Goal: Information Seeking & Learning: Learn about a topic

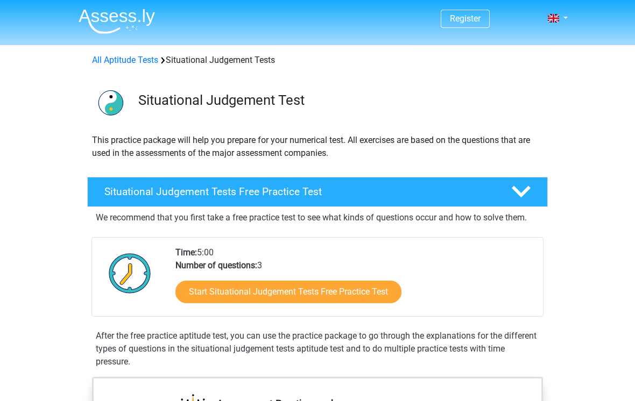
click at [307, 294] on link "Start Situational Judgement Tests Free Practice Test" at bounding box center [288, 292] width 226 height 23
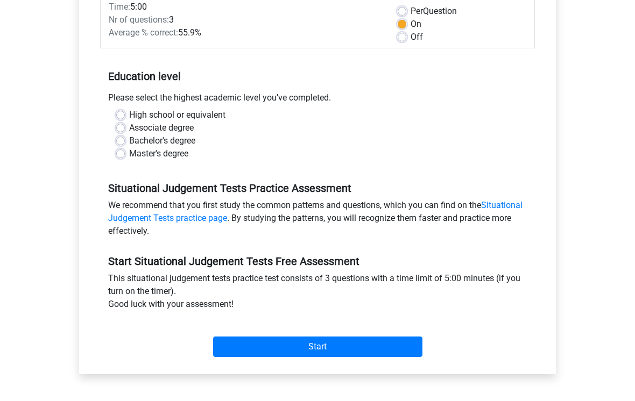
scroll to position [162, 0]
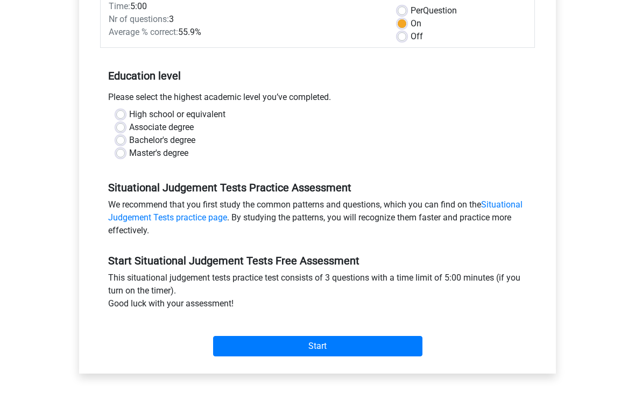
click at [129, 119] on label "High school or equivalent" at bounding box center [177, 114] width 96 height 13
click at [122, 119] on input "High school or equivalent" at bounding box center [120, 113] width 9 height 11
radio input "true"
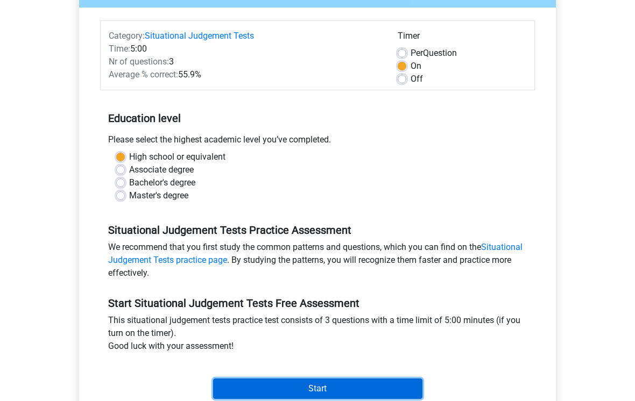
scroll to position [241, 0]
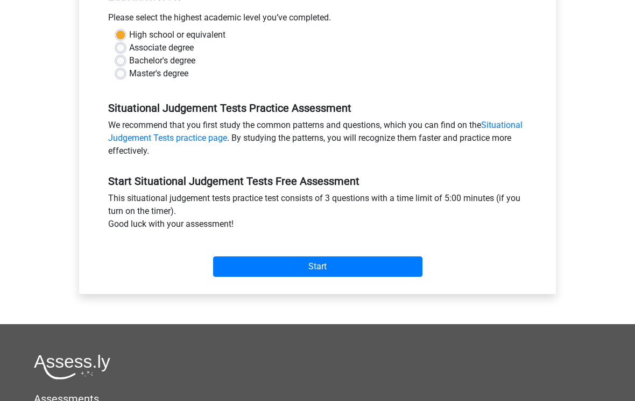
click at [354, 268] on input "Start" at bounding box center [317, 267] width 209 height 20
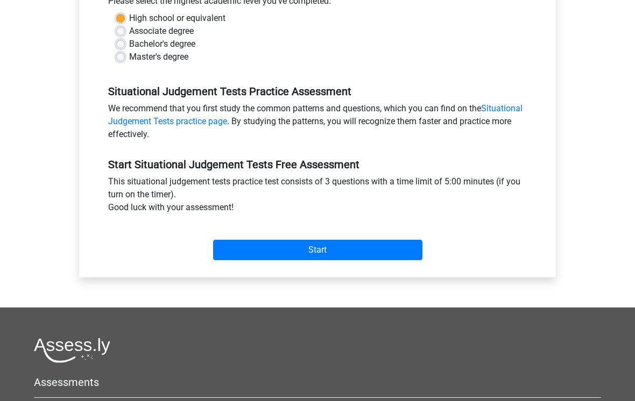
click at [397, 243] on input "Start" at bounding box center [317, 250] width 209 height 20
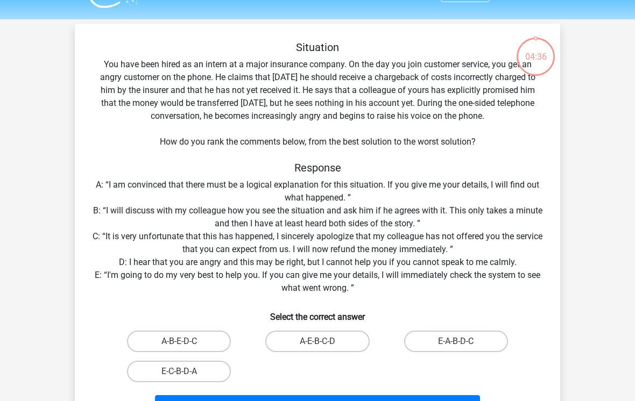
scroll to position [26, 0]
click at [341, 336] on label "A-E-B-C-D" at bounding box center [317, 342] width 104 height 22
click at [324, 342] on input "A-E-B-C-D" at bounding box center [320, 345] width 7 height 7
radio input "true"
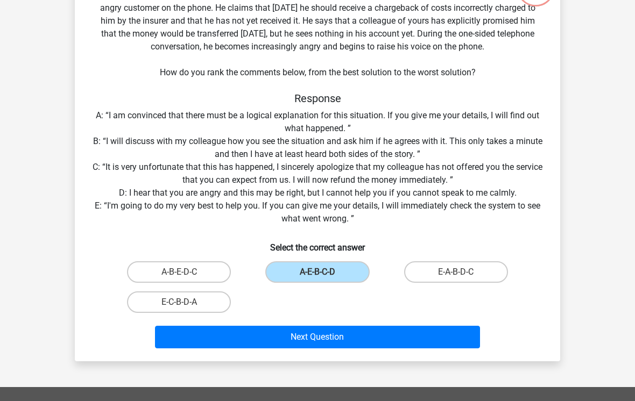
scroll to position [101, 0]
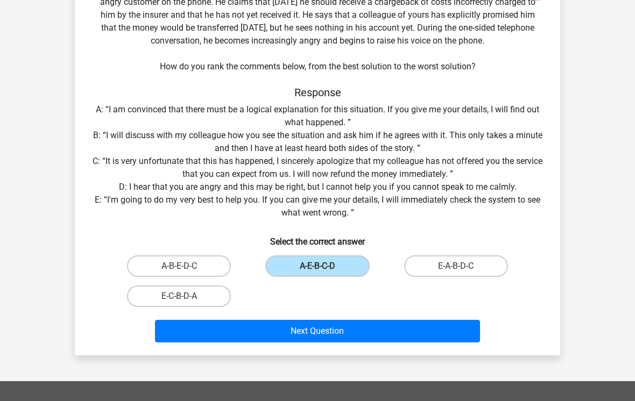
click at [348, 333] on button "Next Question" at bounding box center [318, 331] width 326 height 23
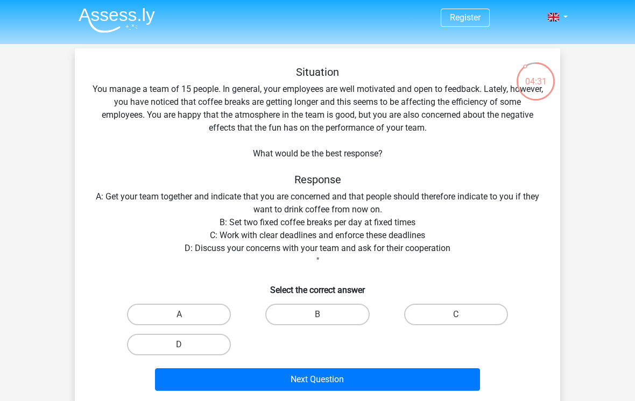
scroll to position [0, 0]
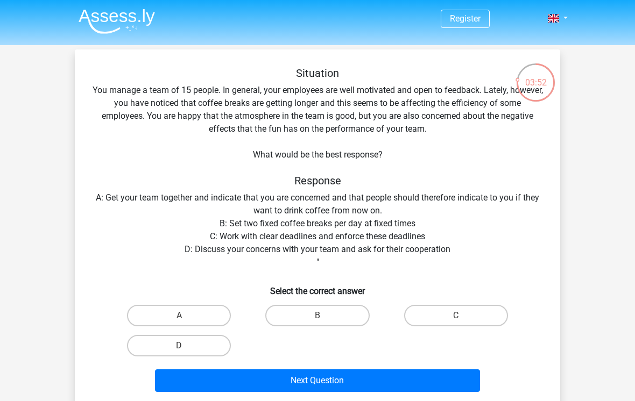
click at [154, 343] on label "D" at bounding box center [179, 346] width 104 height 22
click at [179, 346] on input "D" at bounding box center [182, 349] width 7 height 7
radio input "true"
click at [429, 372] on button "Next Question" at bounding box center [318, 381] width 326 height 23
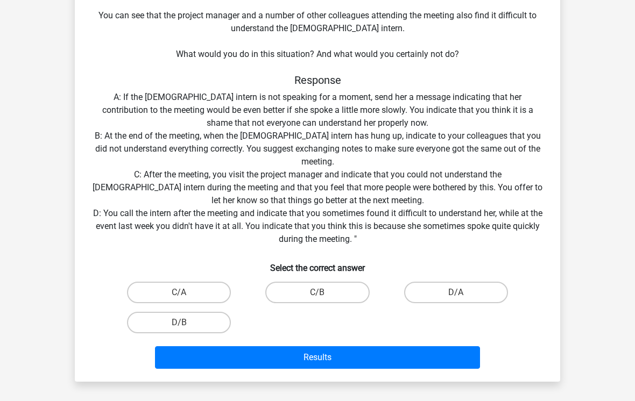
scroll to position [152, 0]
click at [194, 322] on label "D/B" at bounding box center [179, 323] width 104 height 22
click at [186, 323] on input "D/B" at bounding box center [182, 326] width 7 height 7
radio input "true"
click at [359, 356] on button "Results" at bounding box center [318, 358] width 326 height 23
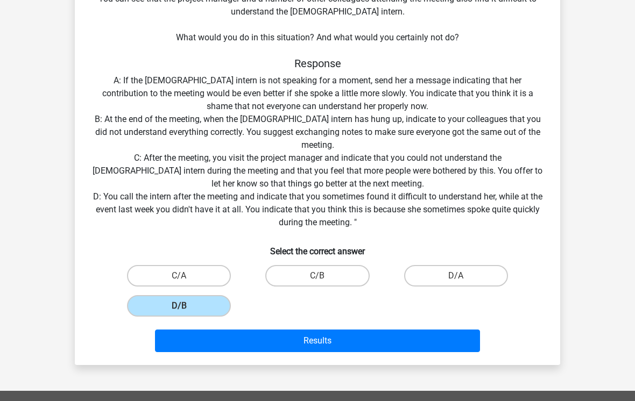
scroll to position [169, 0]
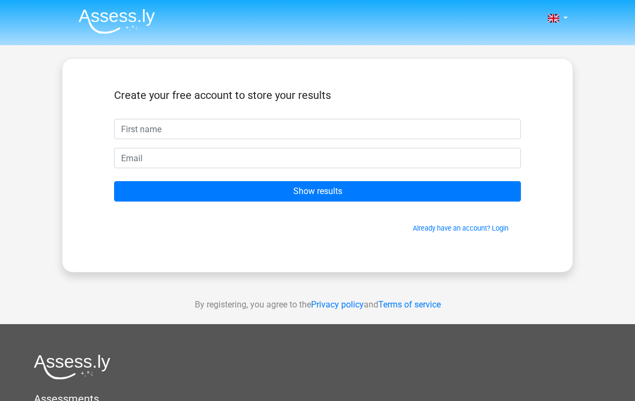
click at [162, 136] on input "text" at bounding box center [317, 129] width 407 height 20
click at [136, 193] on input "Show results" at bounding box center [317, 191] width 407 height 20
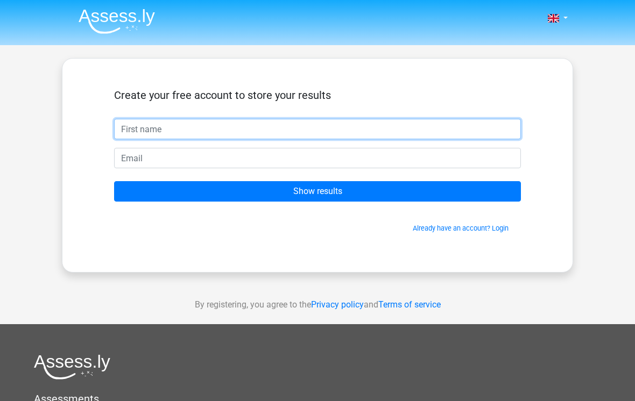
click at [351, 132] on input "text" at bounding box center [317, 129] width 407 height 20
click at [386, 124] on input "text" at bounding box center [317, 129] width 407 height 20
click at [172, 136] on input "text" at bounding box center [317, 129] width 407 height 20
click at [176, 127] on input "text" at bounding box center [317, 129] width 407 height 20
click at [176, 134] on input "text" at bounding box center [317, 129] width 407 height 20
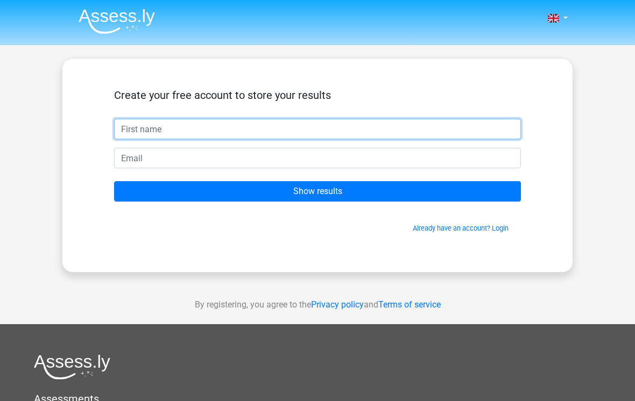
click at [180, 126] on input "text" at bounding box center [317, 129] width 407 height 20
click at [173, 131] on input "text" at bounding box center [317, 129] width 407 height 20
click at [182, 126] on input "text" at bounding box center [317, 129] width 407 height 20
click at [174, 123] on input "text" at bounding box center [317, 129] width 407 height 20
click at [199, 129] on input "text" at bounding box center [317, 129] width 407 height 20
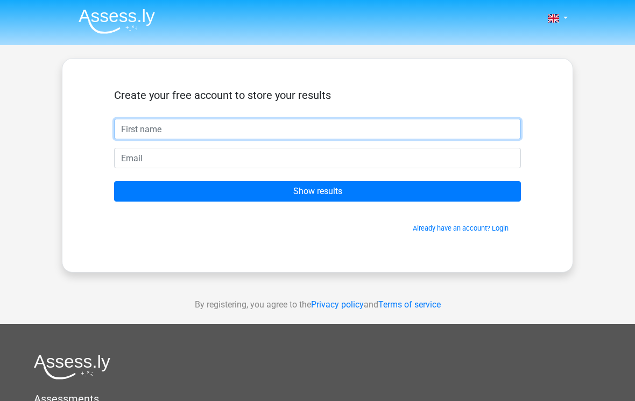
click at [211, 119] on input "text" at bounding box center [317, 129] width 407 height 20
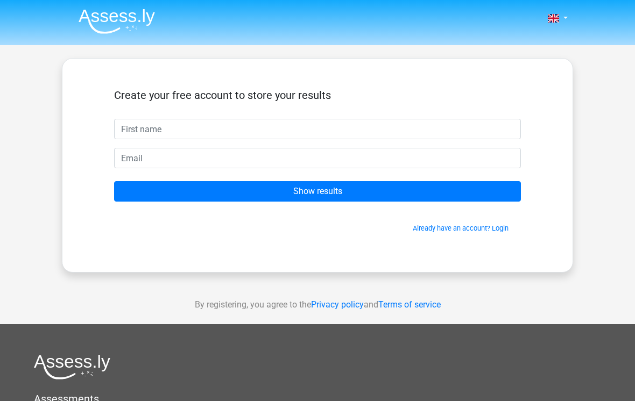
click at [341, 201] on input "Show results" at bounding box center [317, 191] width 407 height 20
click at [337, 194] on input "Show results" at bounding box center [317, 191] width 407 height 20
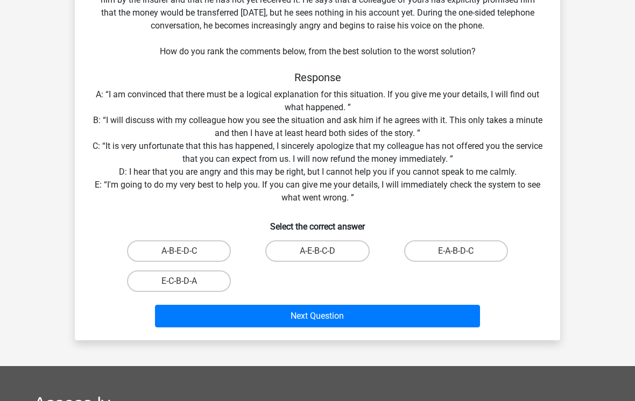
scroll to position [116, 0]
click at [336, 249] on label "A-E-B-C-D" at bounding box center [317, 252] width 104 height 22
click at [324, 251] on input "A-E-B-C-D" at bounding box center [320, 254] width 7 height 7
radio input "true"
click at [339, 314] on button "Next Question" at bounding box center [318, 316] width 326 height 23
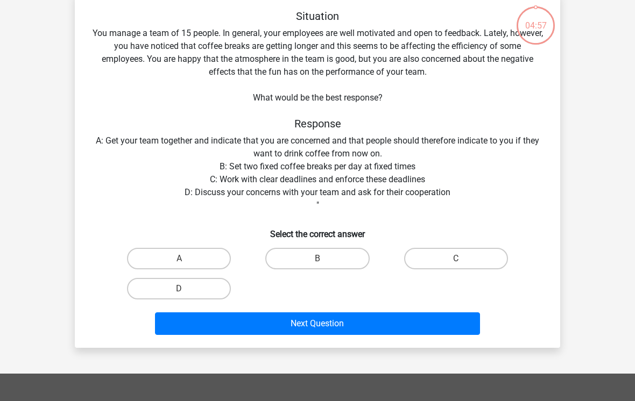
scroll to position [50, 0]
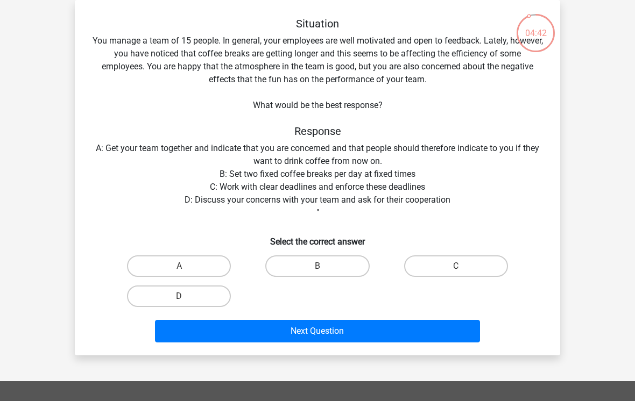
click at [189, 299] on label "D" at bounding box center [179, 297] width 104 height 22
click at [186, 299] on input "D" at bounding box center [182, 299] width 7 height 7
radio input "true"
click at [266, 327] on button "Next Question" at bounding box center [318, 331] width 326 height 23
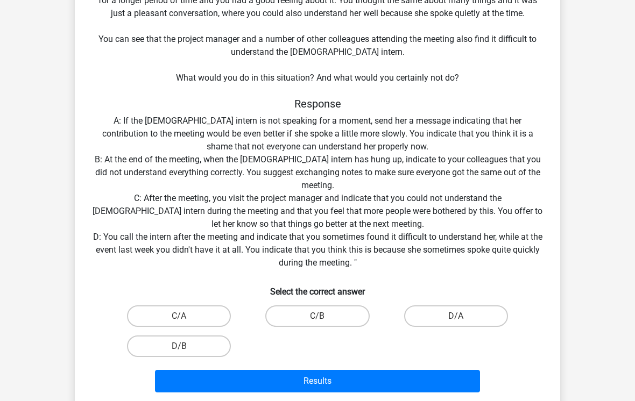
scroll to position [129, 0]
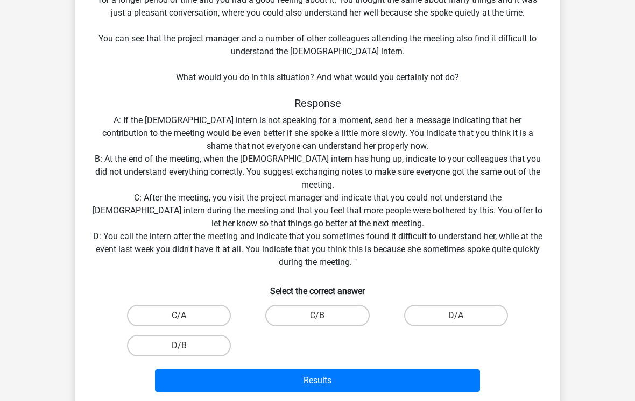
click at [209, 341] on label "D/B" at bounding box center [179, 346] width 104 height 22
click at [186, 346] on input "D/B" at bounding box center [182, 349] width 7 height 7
radio input "true"
click at [355, 379] on button "Results" at bounding box center [318, 381] width 326 height 23
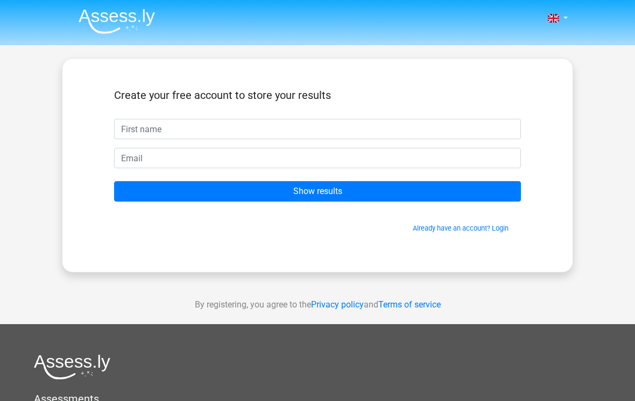
click at [222, 128] on input "text" at bounding box center [317, 129] width 407 height 20
type input "[PERSON_NAME]"
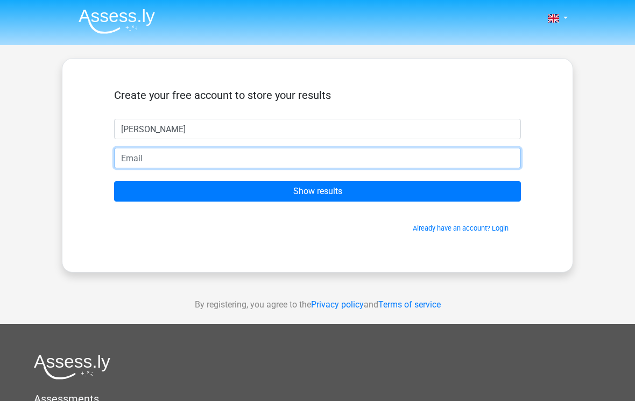
click at [208, 154] on input "email" at bounding box center [317, 158] width 407 height 20
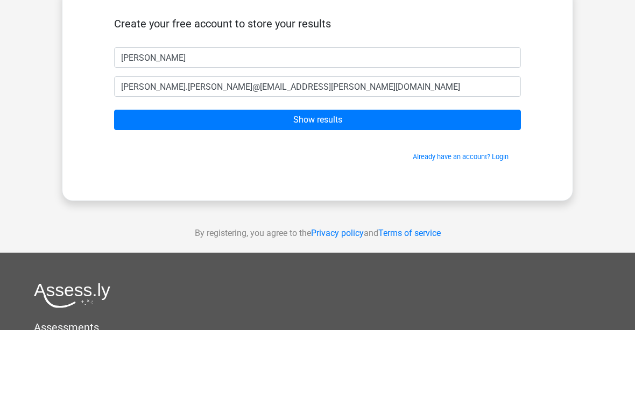
click at [140, 181] on input "Show results" at bounding box center [317, 191] width 407 height 20
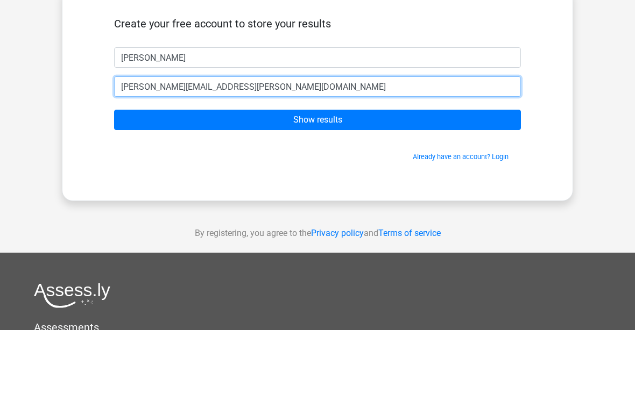
type input "[PERSON_NAME][EMAIL_ADDRESS][PERSON_NAME][DOMAIN_NAME]"
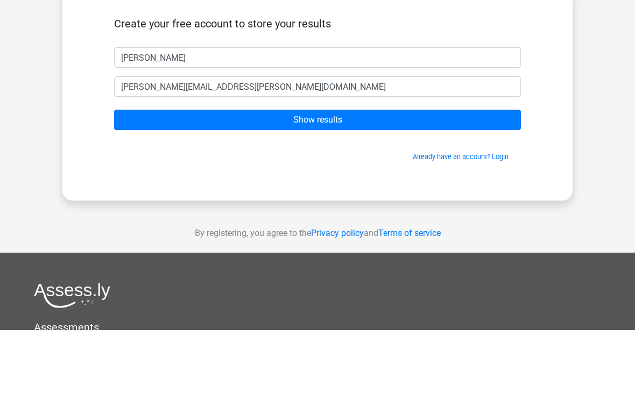
click at [345, 181] on input "Show results" at bounding box center [317, 191] width 407 height 20
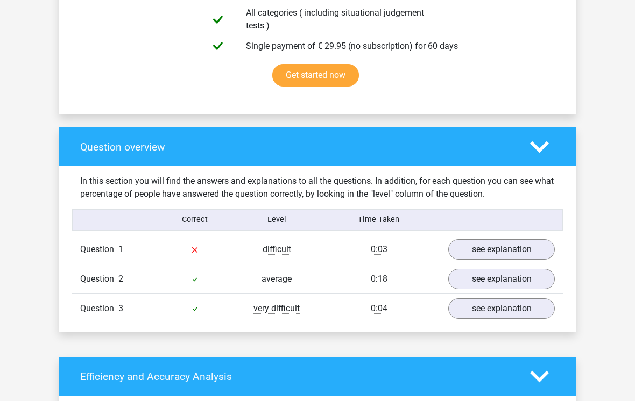
scroll to position [653, 0]
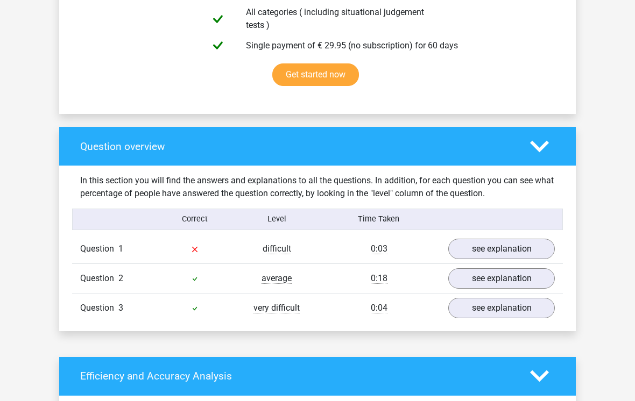
click at [521, 246] on link "see explanation" at bounding box center [501, 249] width 107 height 20
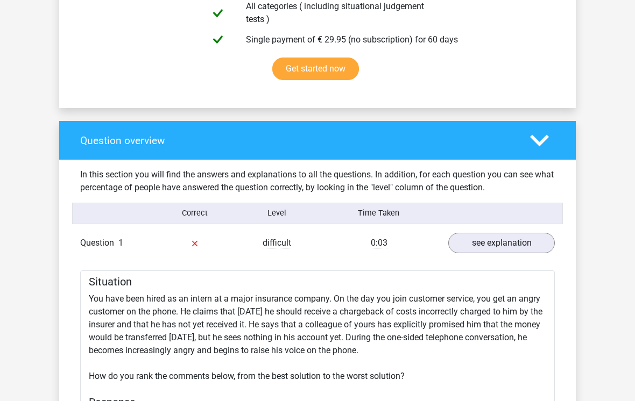
scroll to position [658, 0]
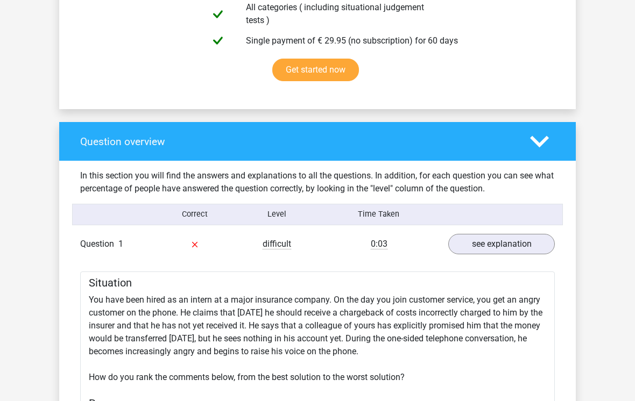
click at [532, 151] on icon at bounding box center [539, 141] width 19 height 19
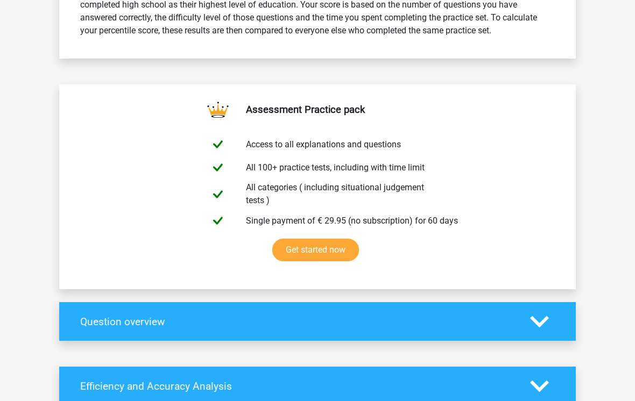
scroll to position [477, 0]
click at [501, 320] on h4 "Question overview" at bounding box center [297, 322] width 434 height 12
click at [501, 329] on div "Question overview" at bounding box center [317, 322] width 517 height 39
click at [493, 319] on h4 "Question overview" at bounding box center [297, 322] width 434 height 12
click at [541, 329] on icon at bounding box center [539, 322] width 19 height 19
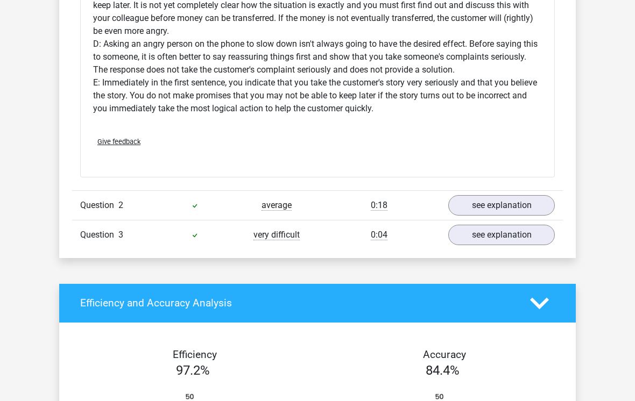
scroll to position [1424, 0]
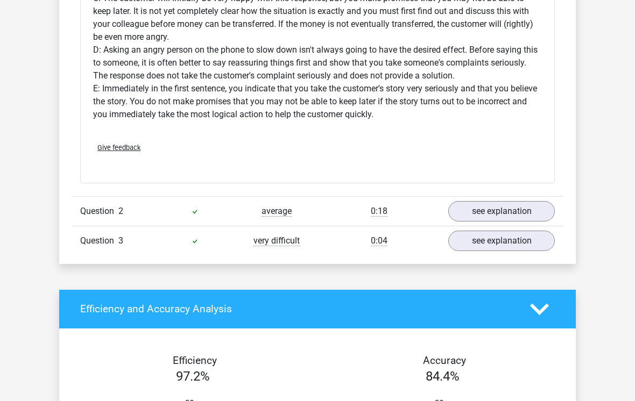
click at [505, 213] on link "see explanation" at bounding box center [501, 211] width 107 height 20
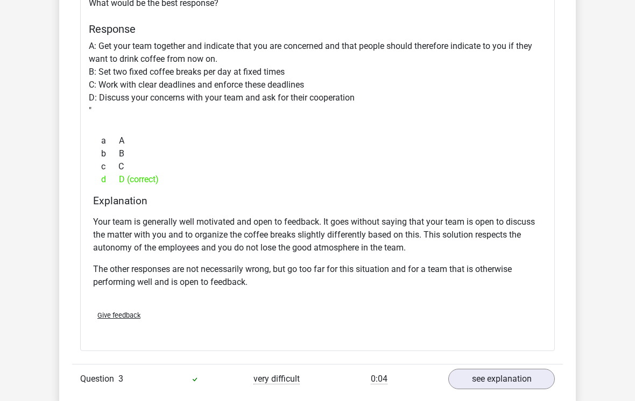
scroll to position [1753, 0]
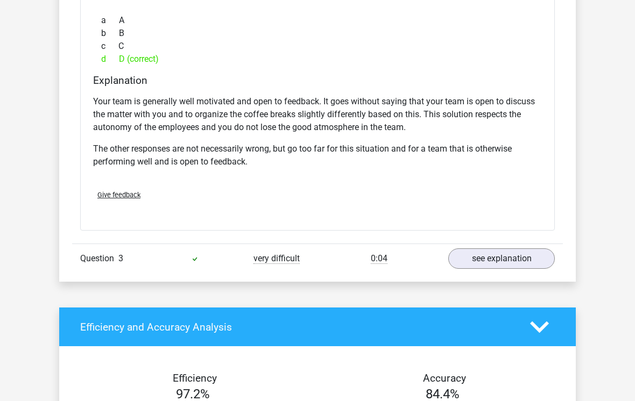
click at [517, 255] on link "see explanation" at bounding box center [501, 259] width 107 height 20
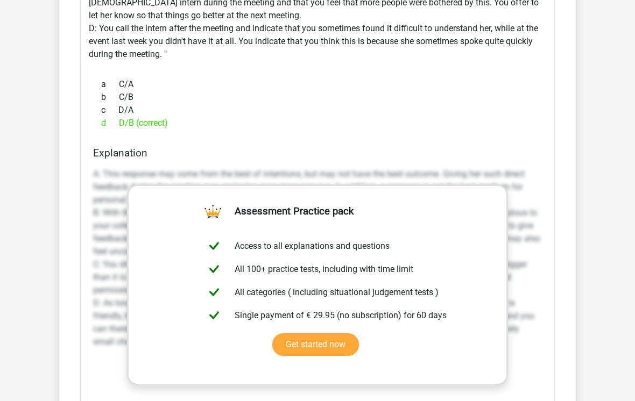
click at [548, 162] on div "Situation You work at the headquarters of a major retailer and your team includ…" at bounding box center [317, 130] width 475 height 811
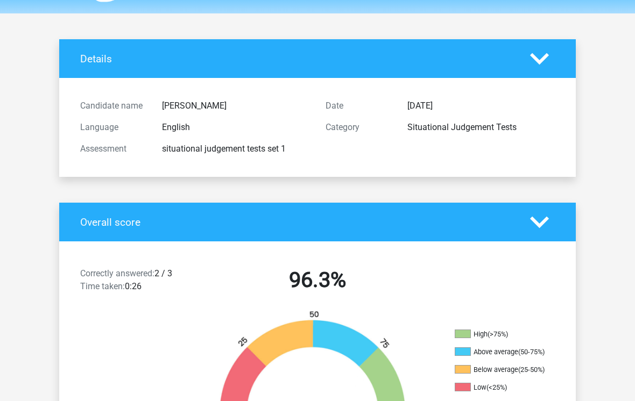
scroll to position [0, 0]
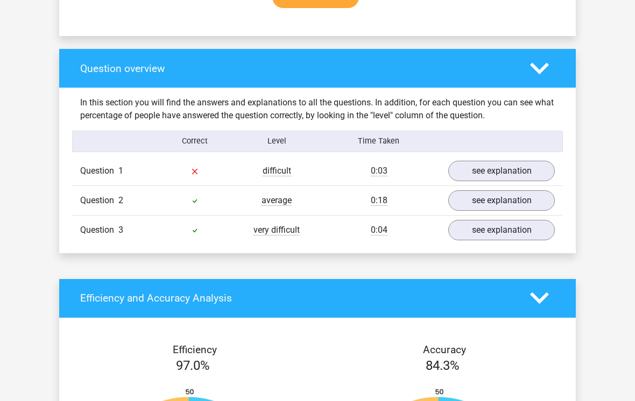
click at [535, 223] on link "see explanation" at bounding box center [501, 230] width 107 height 20
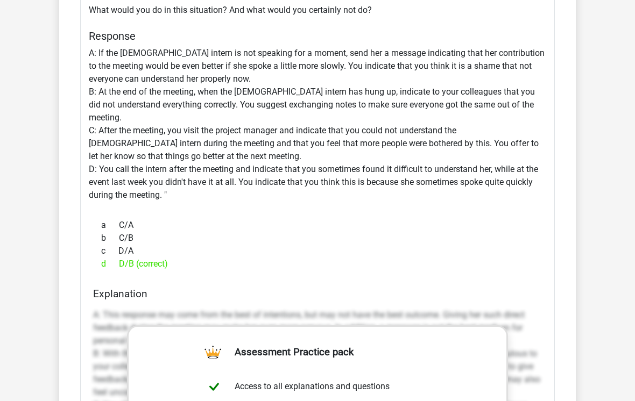
scroll to position [1123, 0]
